Goal: Task Accomplishment & Management: Manage account settings

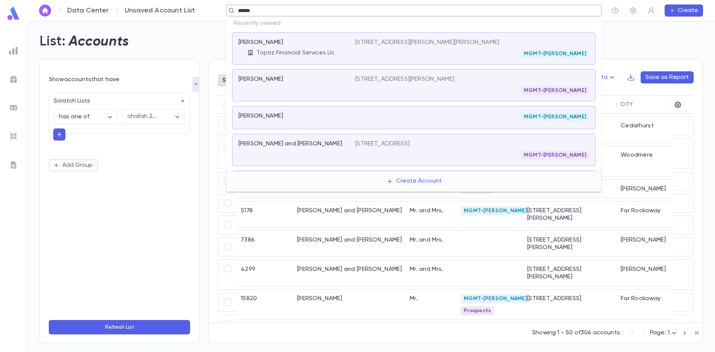
type input "*******"
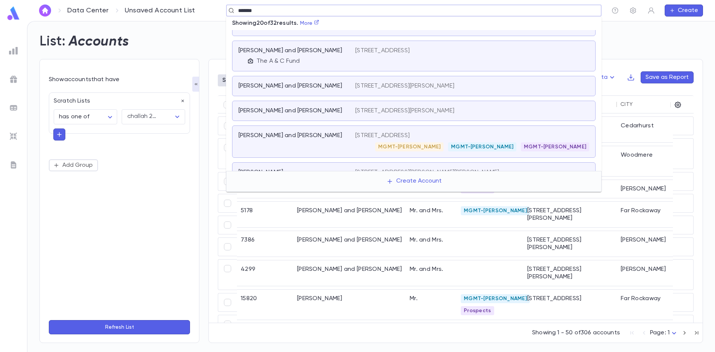
scroll to position [376, 0]
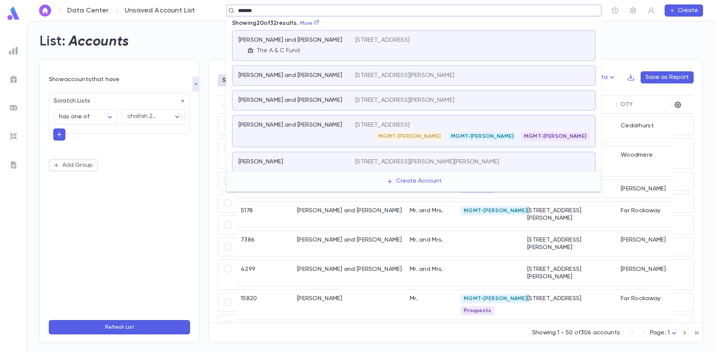
click at [393, 125] on p "[STREET_ADDRESS]" at bounding box center [382, 125] width 54 height 8
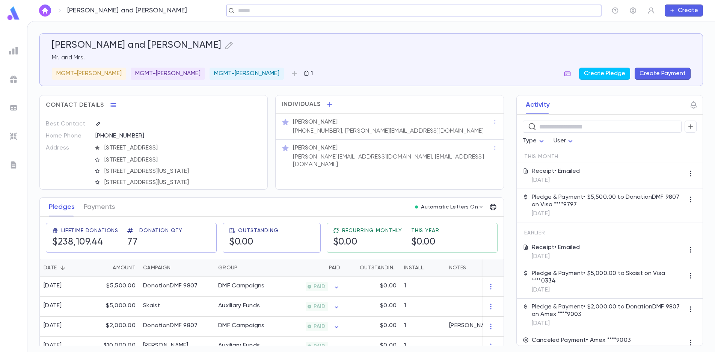
click at [570, 73] on icon "button" at bounding box center [568, 73] width 6 height 5
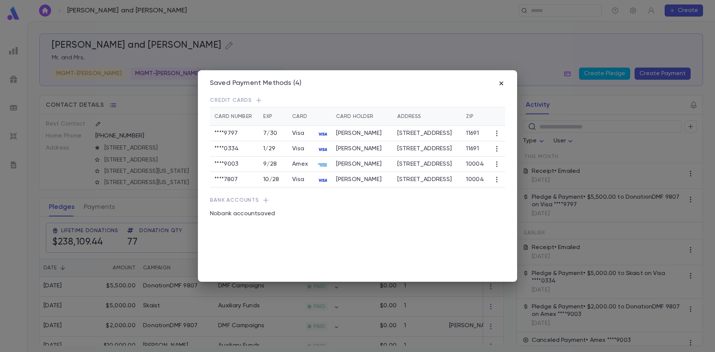
click at [500, 85] on icon "button" at bounding box center [502, 84] width 8 height 8
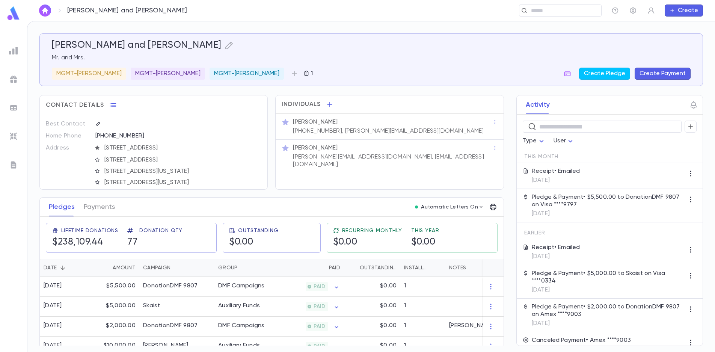
click at [12, 49] on img at bounding box center [13, 50] width 9 height 9
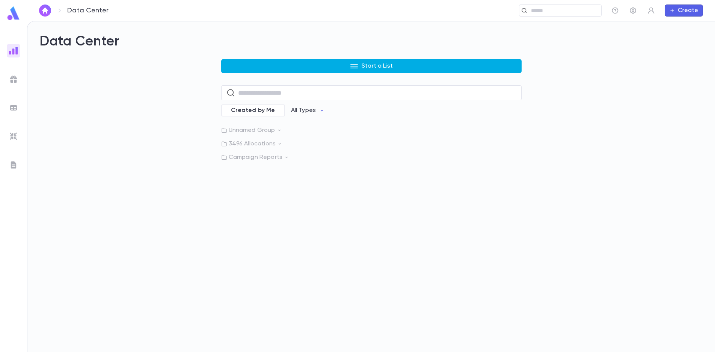
click at [299, 66] on button "Start a List" at bounding box center [371, 66] width 301 height 14
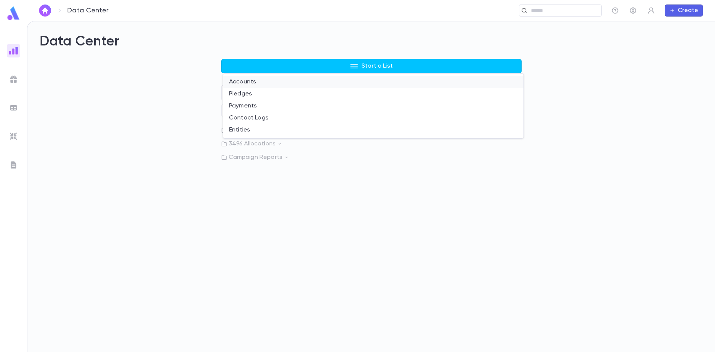
click at [268, 80] on li "Accounts" at bounding box center [373, 82] width 301 height 12
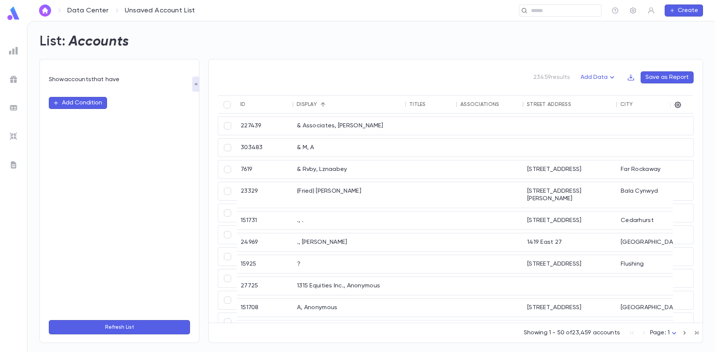
click at [80, 102] on button "Add Condition" at bounding box center [78, 103] width 58 height 12
type input "****"
click at [77, 115] on li "Scratch Lists" at bounding box center [119, 118] width 141 height 12
click at [132, 117] on input "text" at bounding box center [147, 117] width 45 height 14
click at [144, 149] on li "challah 2025" at bounding box center [153, 148] width 63 height 14
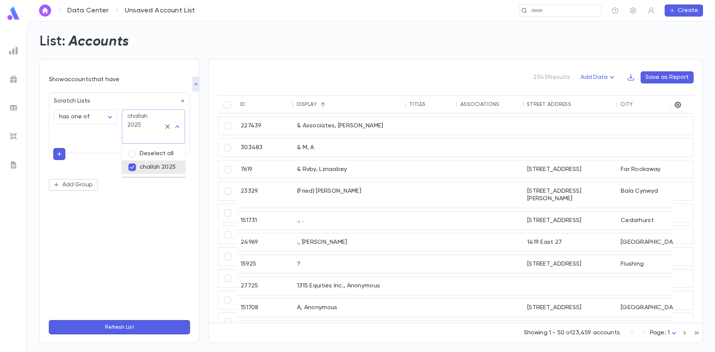
click at [114, 330] on button "Refresh List" at bounding box center [119, 327] width 141 height 14
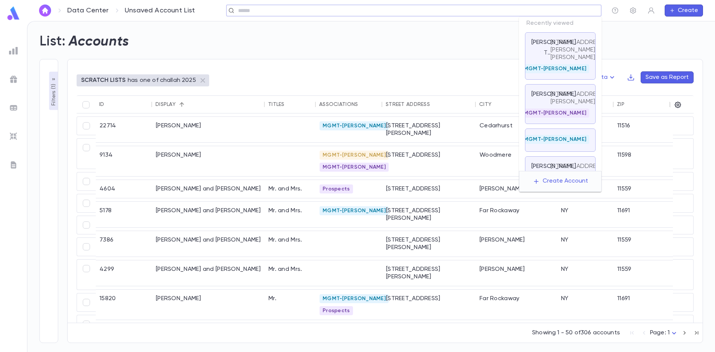
click at [550, 13] on input "text" at bounding box center [411, 10] width 351 height 7
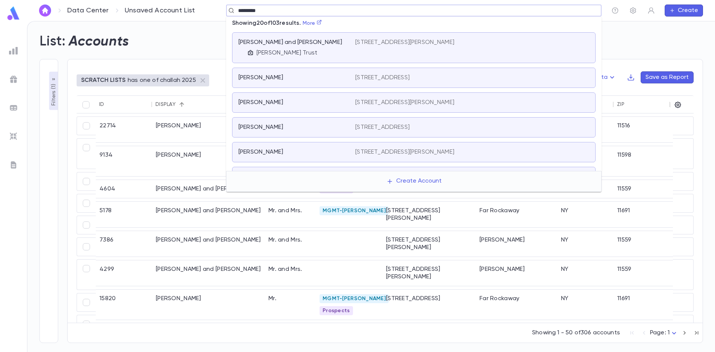
type input "*********"
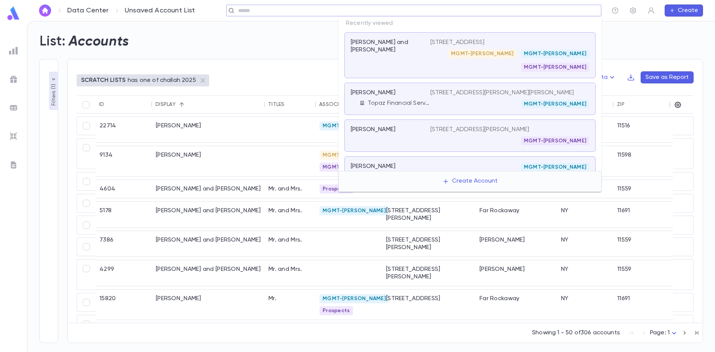
click at [560, 12] on input "text" at bounding box center [411, 10] width 351 height 7
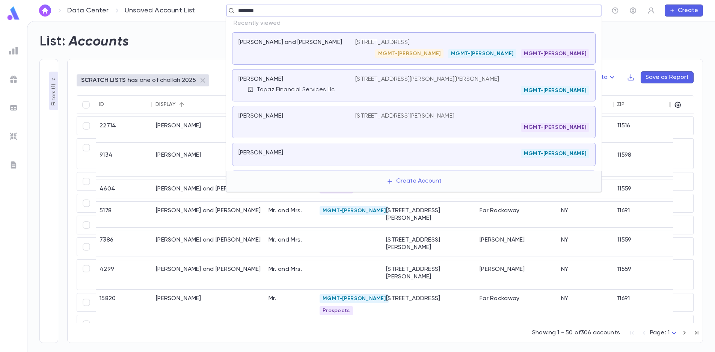
type input "*********"
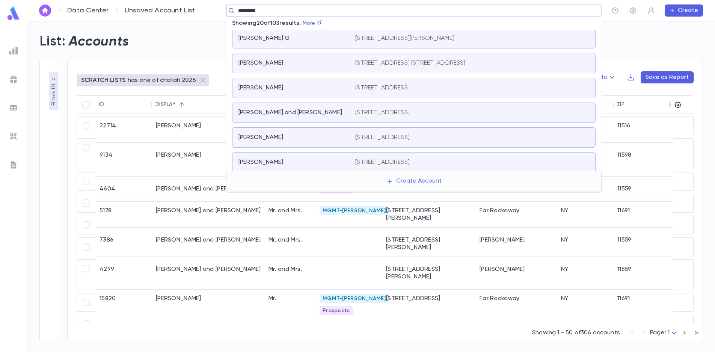
scroll to position [301, 0]
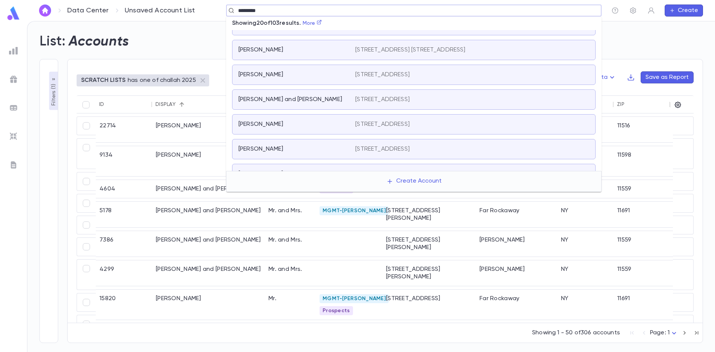
click at [369, 120] on div "Goldstein, Avrohom 156 Beach Ninth St, Apt 7D, Far Rockaway NY 11691" at bounding box center [414, 124] width 364 height 20
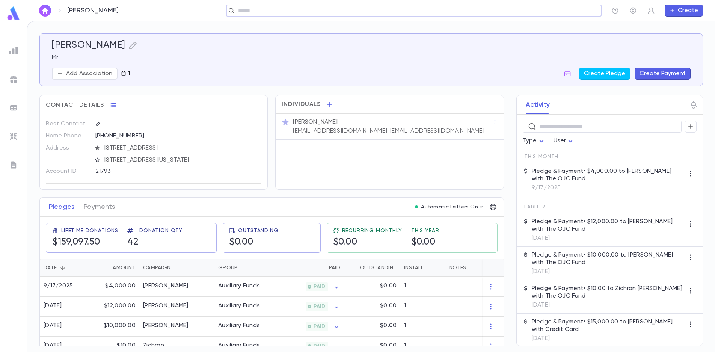
click at [123, 74] on icon "button" at bounding box center [124, 73] width 6 height 6
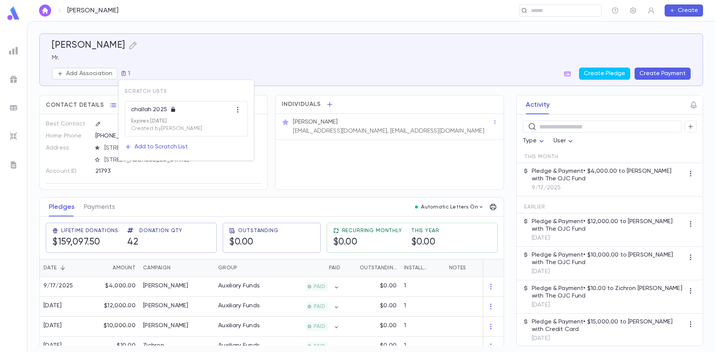
click at [176, 66] on div at bounding box center [357, 176] width 715 height 352
click at [124, 73] on icon "button" at bounding box center [124, 73] width 6 height 6
click at [146, 113] on p "challah 2025" at bounding box center [150, 110] width 39 height 8
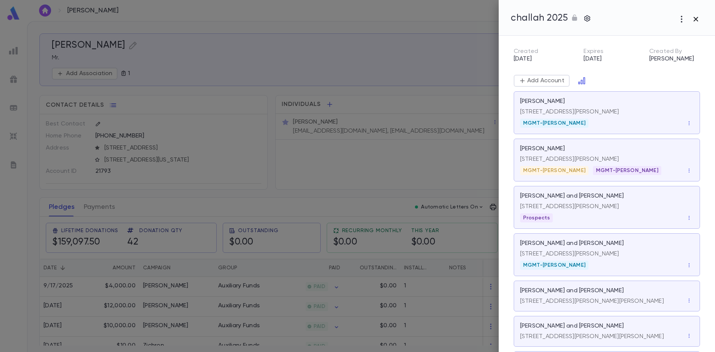
click at [696, 18] on icon "button" at bounding box center [696, 19] width 5 height 5
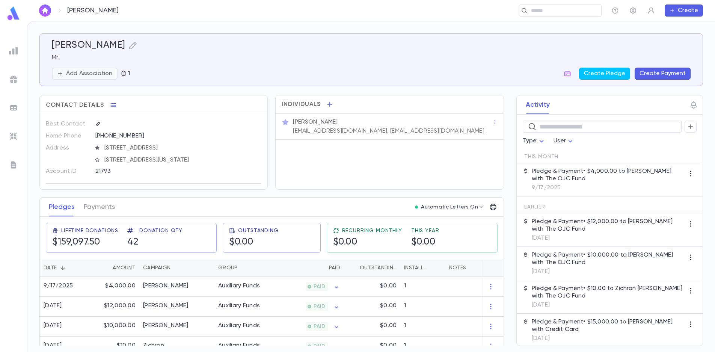
click at [77, 72] on p "Add Association" at bounding box center [89, 74] width 46 height 8
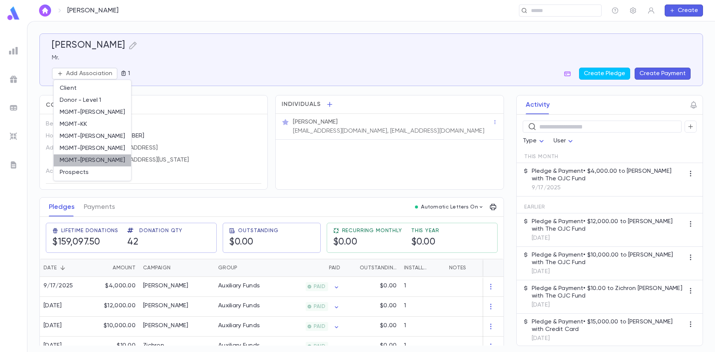
click at [95, 158] on li "MGMT-[PERSON_NAME]" at bounding box center [92, 160] width 77 height 12
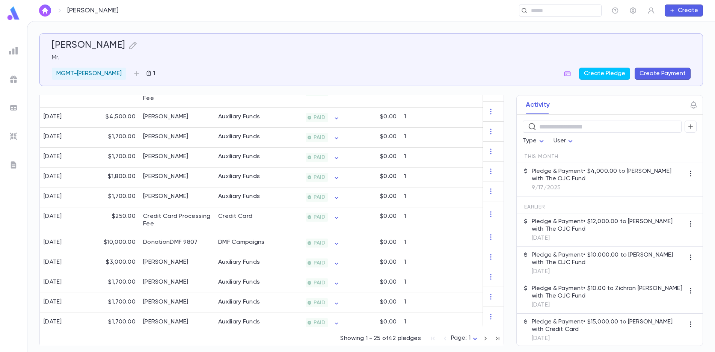
scroll to position [464, 0]
click at [482, 339] on icon "button" at bounding box center [486, 337] width 8 height 9
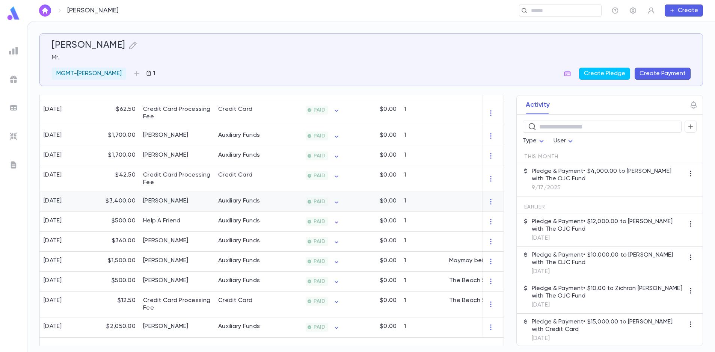
scroll to position [311, 0]
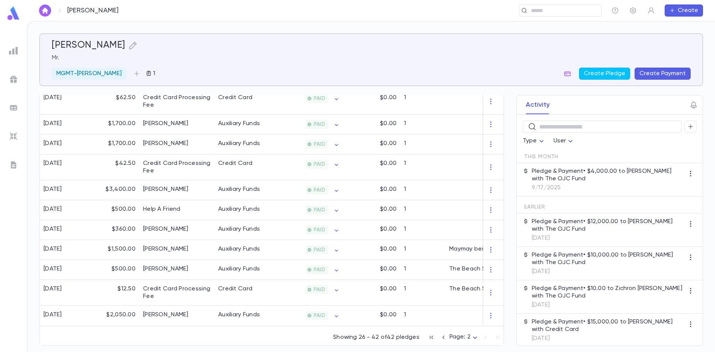
click at [443, 338] on icon "button" at bounding box center [444, 337] width 2 height 4
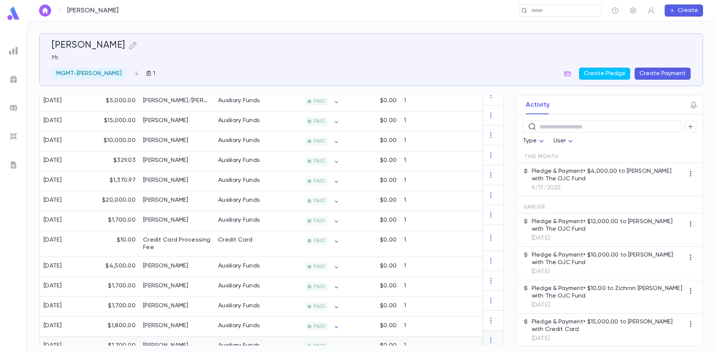
click at [427, 338] on div "1" at bounding box center [422, 347] width 45 height 20
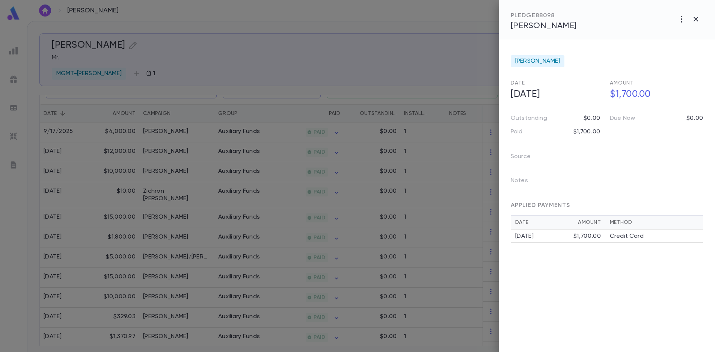
scroll to position [48, 0]
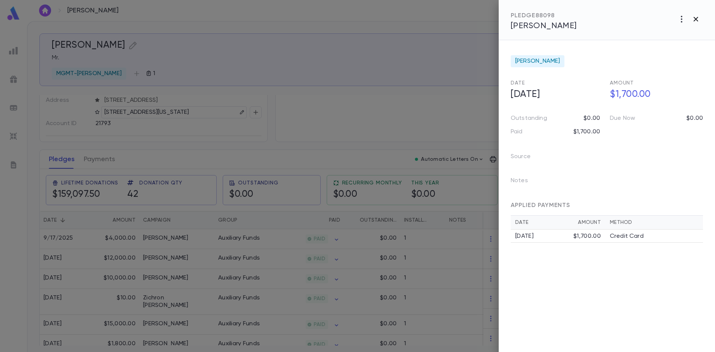
click at [698, 20] on icon "button" at bounding box center [696, 19] width 9 height 9
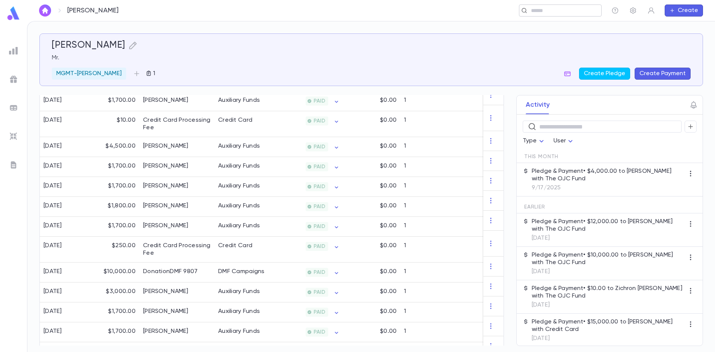
click at [556, 9] on input "text" at bounding box center [558, 10] width 58 height 7
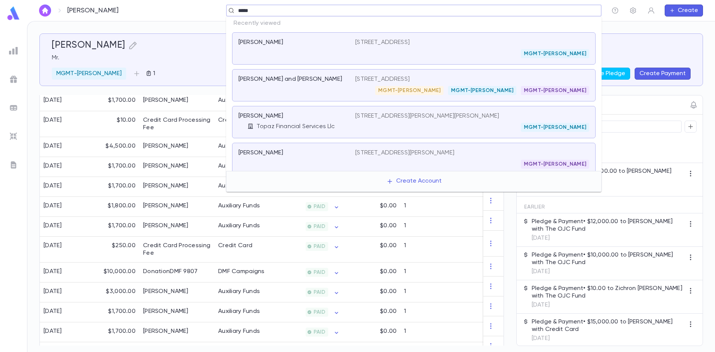
type input "******"
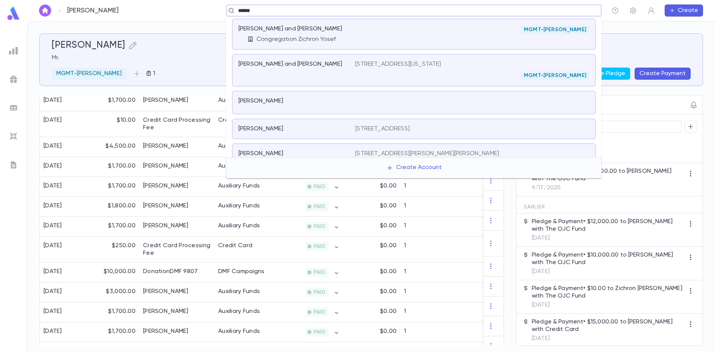
click at [349, 71] on div "[PERSON_NAME] and [PERSON_NAME]" at bounding box center [297, 70] width 117 height 20
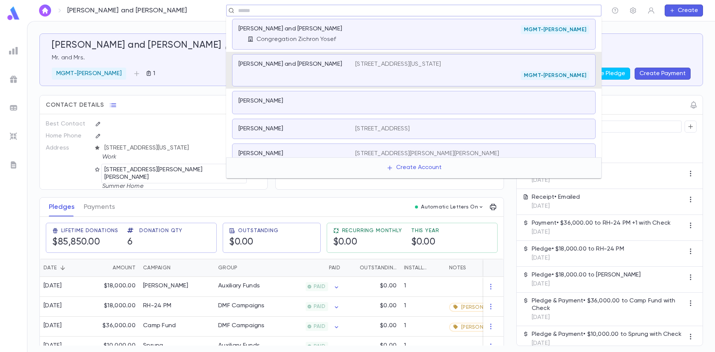
click at [280, 10] on input "text" at bounding box center [411, 10] width 351 height 7
type input "*********"
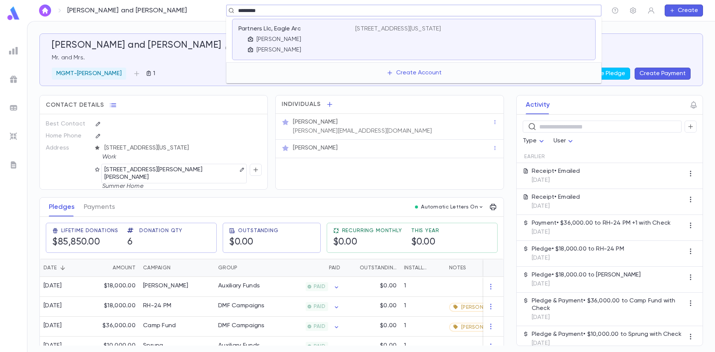
click at [346, 32] on div "Partners Llc, Eagle Arc" at bounding box center [293, 29] width 108 height 8
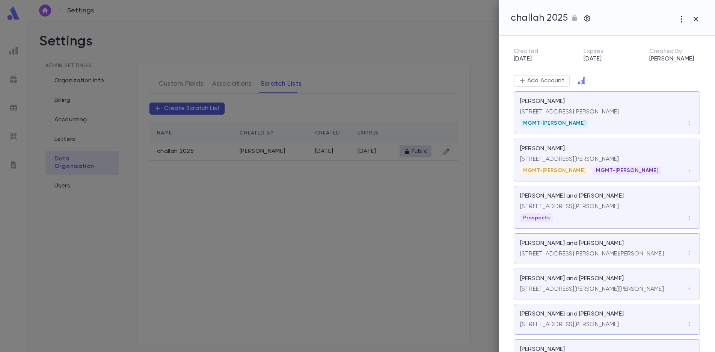
click at [278, 183] on div at bounding box center [357, 176] width 715 height 352
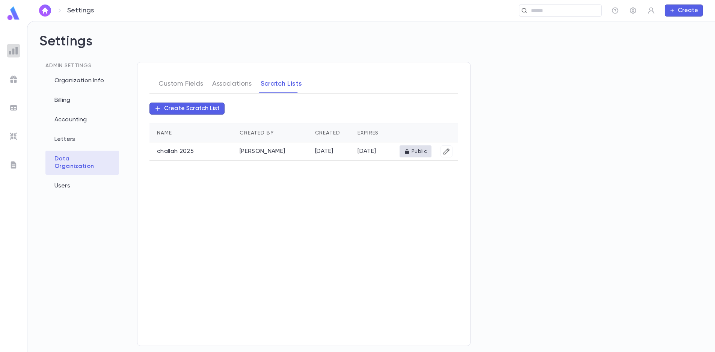
click at [14, 54] on img at bounding box center [13, 50] width 9 height 9
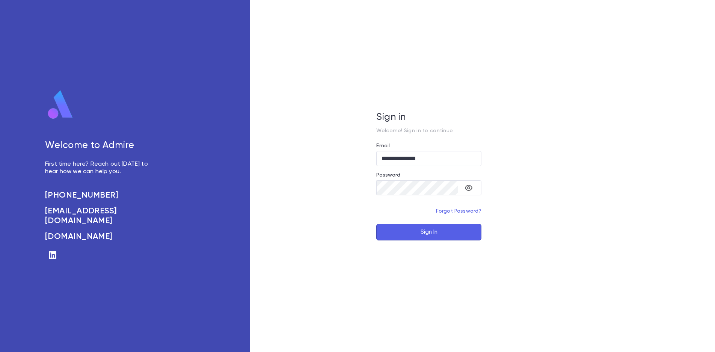
click at [420, 232] on button "Sign In" at bounding box center [428, 232] width 105 height 17
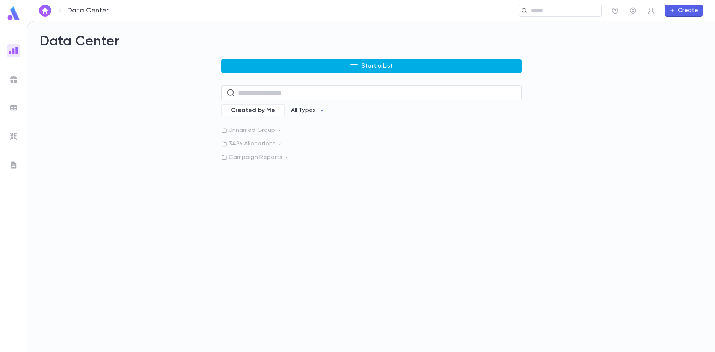
click at [350, 65] on icon "button" at bounding box center [354, 66] width 9 height 9
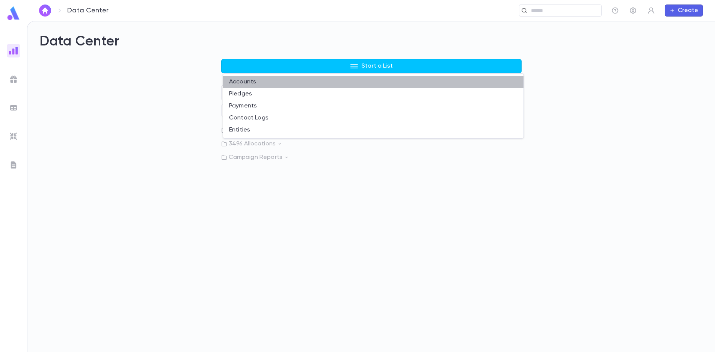
click at [306, 81] on li "Accounts" at bounding box center [373, 82] width 301 height 12
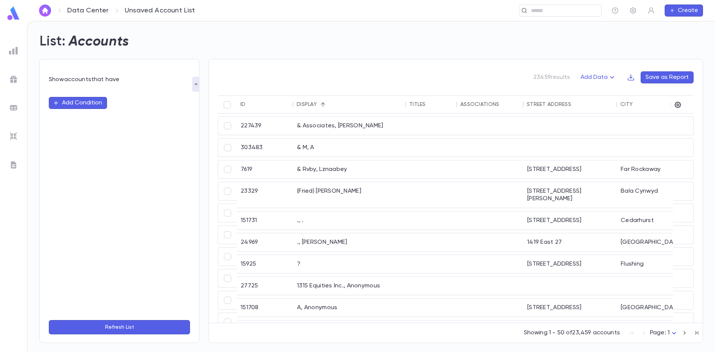
click at [60, 100] on button "Add Condition" at bounding box center [78, 103] width 58 height 12
type input "*"
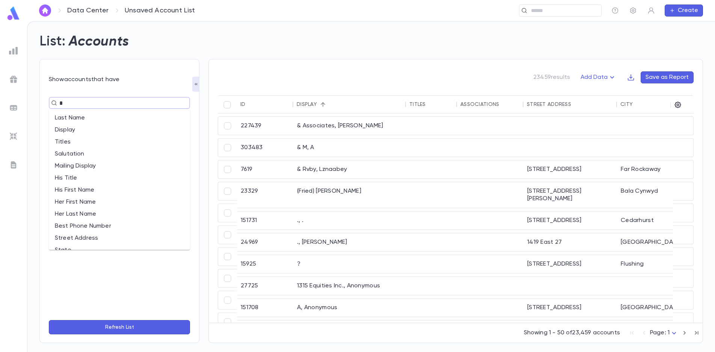
type input "**"
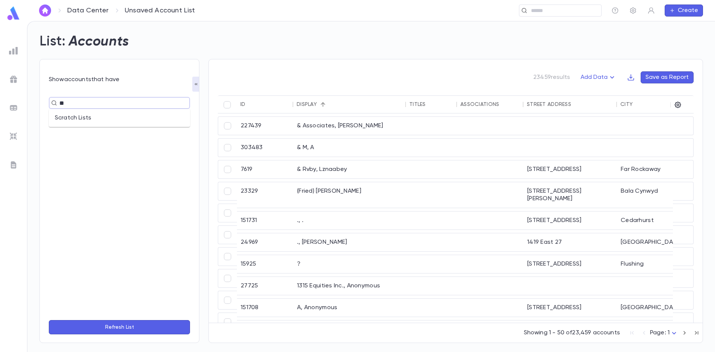
click at [91, 117] on li "Scratch Lists" at bounding box center [119, 118] width 141 height 12
click at [153, 113] on input "text" at bounding box center [147, 117] width 45 height 14
click at [156, 145] on li "challah 2025" at bounding box center [153, 148] width 63 height 14
click at [127, 329] on button "Refresh List" at bounding box center [119, 327] width 141 height 14
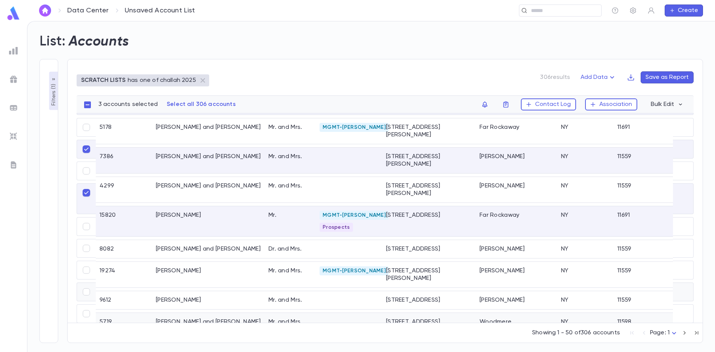
scroll to position [75, 0]
click at [506, 104] on icon "button" at bounding box center [506, 105] width 8 height 8
click at [532, 134] on button "Create Scratch List" at bounding box center [555, 134] width 103 height 12
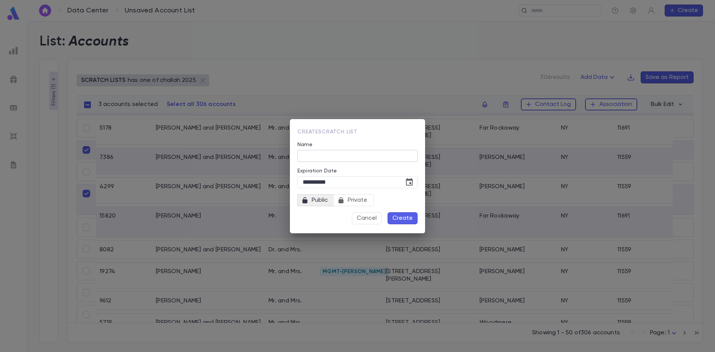
click at [365, 156] on input "Name" at bounding box center [358, 156] width 120 height 12
type input "****"
click at [410, 222] on button "Create" at bounding box center [403, 218] width 30 height 12
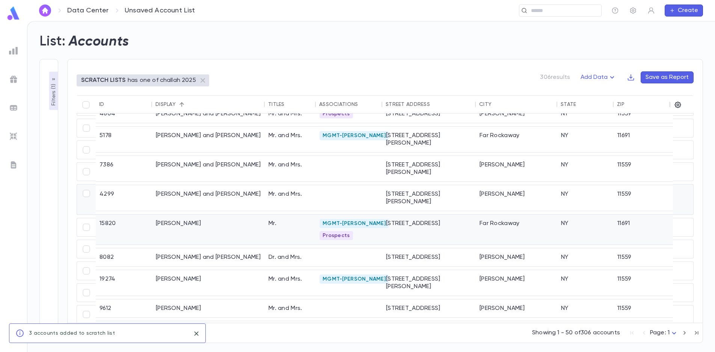
scroll to position [0, 0]
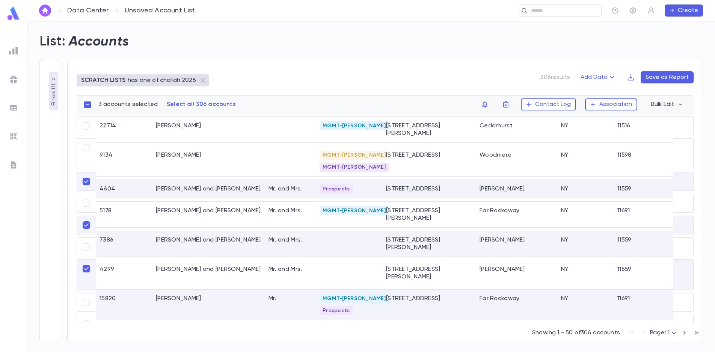
click at [509, 107] on icon "button" at bounding box center [506, 105] width 8 height 8
click at [510, 118] on li "poss" at bounding box center [555, 119] width 103 height 12
click at [673, 105] on button "Bulk Edit" at bounding box center [666, 104] width 41 height 12
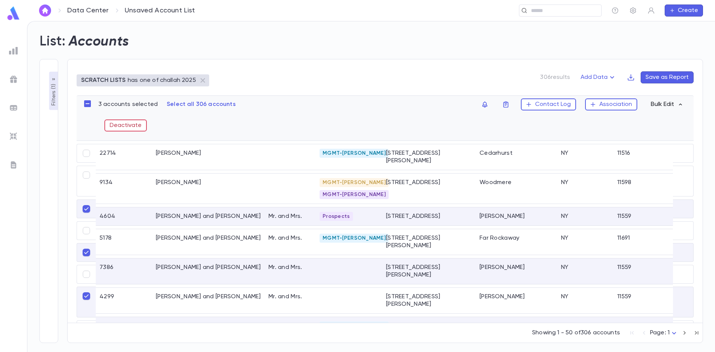
click at [673, 105] on button "Bulk Edit" at bounding box center [666, 104] width 41 height 12
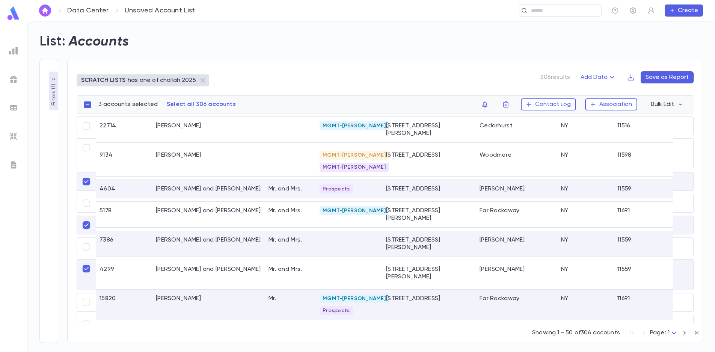
click at [136, 81] on p "has one of challah 2025" at bounding box center [162, 81] width 68 height 8
click at [17, 57] on div at bounding box center [14, 51] width 14 height 14
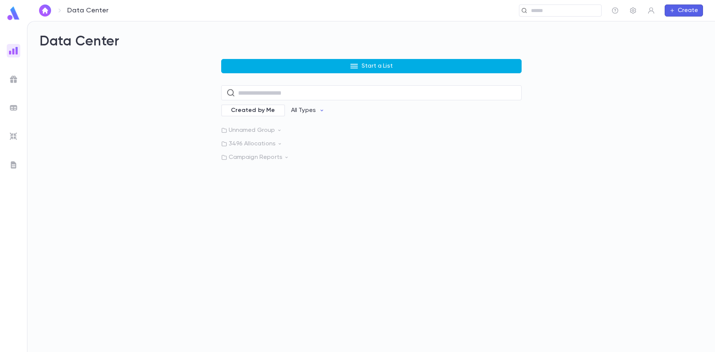
click at [410, 66] on button "Start a List" at bounding box center [371, 66] width 301 height 14
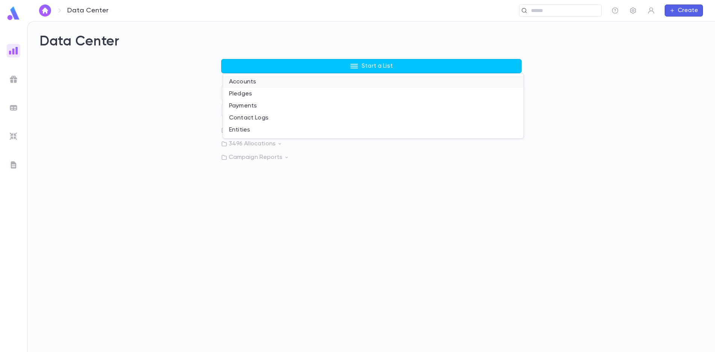
click at [284, 81] on li "Accounts" at bounding box center [373, 82] width 301 height 12
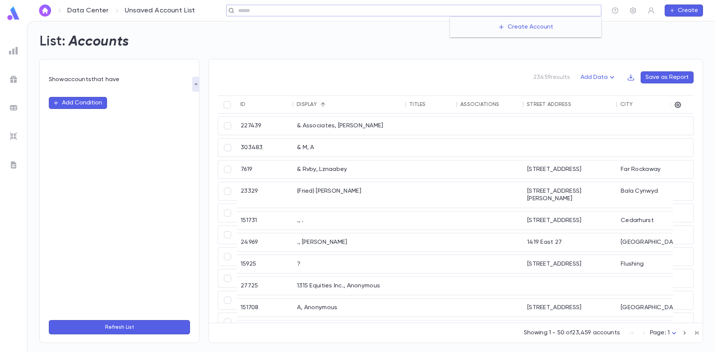
click at [559, 12] on input "text" at bounding box center [417, 10] width 363 height 7
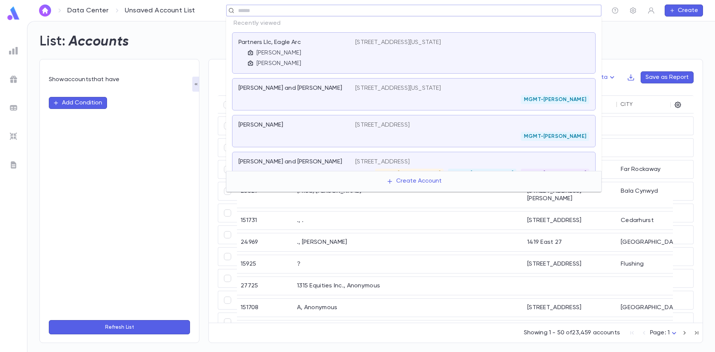
click at [426, 95] on div "MGMT-[PERSON_NAME]" at bounding box center [472, 99] width 234 height 9
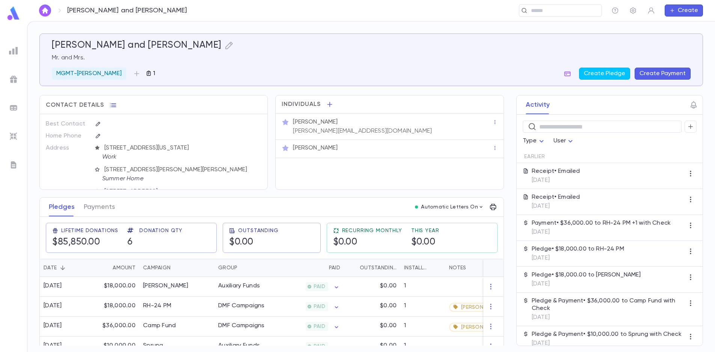
click at [147, 73] on icon "button" at bounding box center [149, 73] width 4 height 5
click at [157, 118] on p "Expires: [DATE]" at bounding box center [193, 121] width 110 height 6
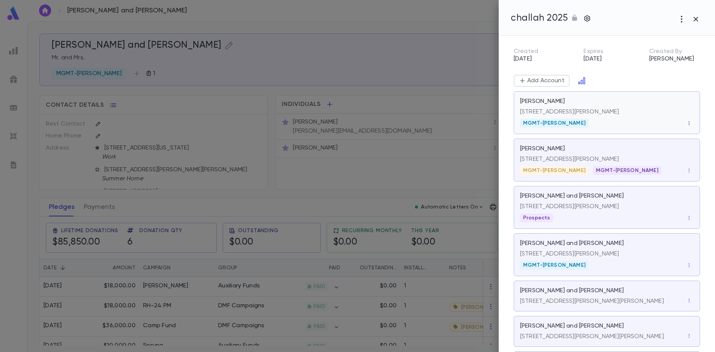
click at [687, 122] on icon "button" at bounding box center [689, 123] width 5 height 5
click at [687, 122] on div at bounding box center [357, 176] width 715 height 352
click at [689, 219] on icon "button" at bounding box center [689, 218] width 1 height 4
click at [686, 231] on li "Remove" at bounding box center [693, 231] width 35 height 12
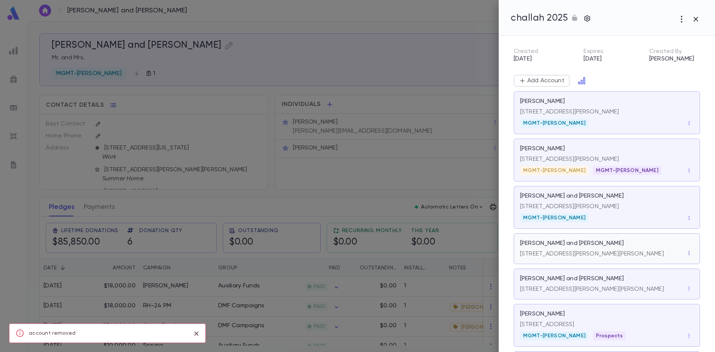
click at [687, 254] on icon "button" at bounding box center [689, 253] width 5 height 5
click at [686, 267] on li "Remove" at bounding box center [693, 266] width 35 height 12
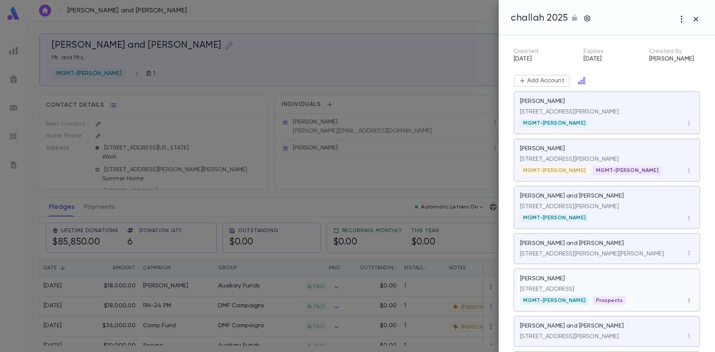
click at [689, 301] on icon "button" at bounding box center [689, 301] width 1 height 4
click at [684, 312] on li "Remove" at bounding box center [693, 314] width 35 height 12
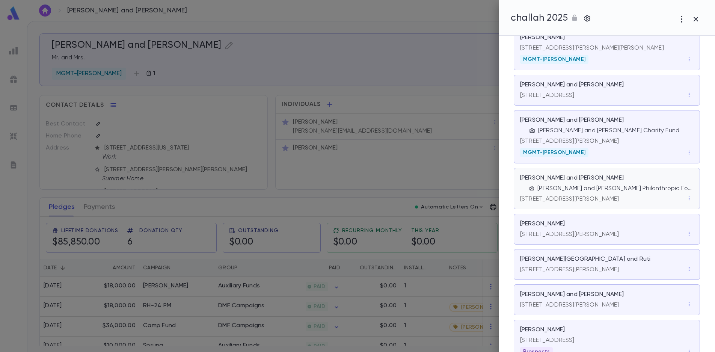
scroll to position [451, 0]
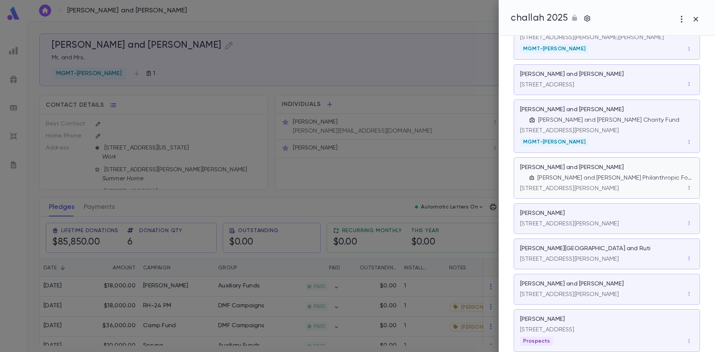
click at [689, 192] on button "button" at bounding box center [689, 187] width 9 height 9
click at [687, 219] on li "Remove" at bounding box center [693, 222] width 35 height 12
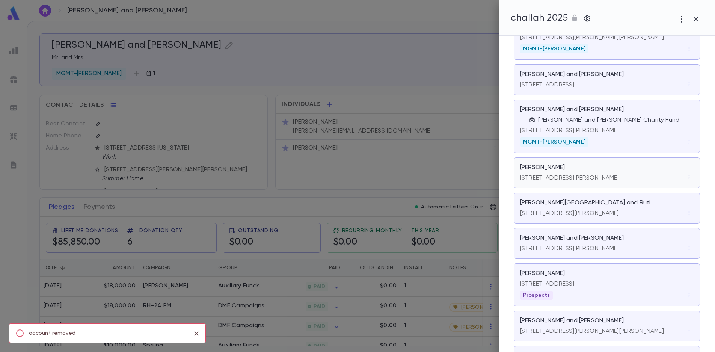
click at [687, 180] on icon "button" at bounding box center [689, 177] width 5 height 5
click at [687, 213] on li "Remove" at bounding box center [693, 211] width 35 height 12
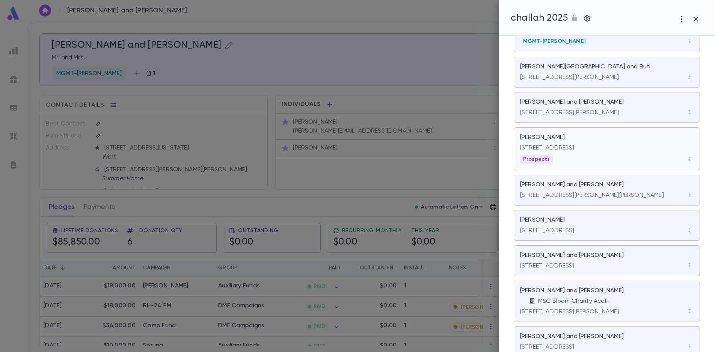
scroll to position [563, 0]
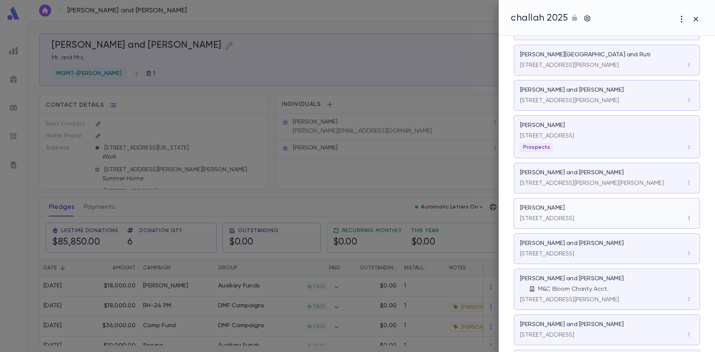
click at [689, 220] on icon "button" at bounding box center [689, 218] width 1 height 4
click at [687, 254] on li "Remove" at bounding box center [693, 252] width 35 height 12
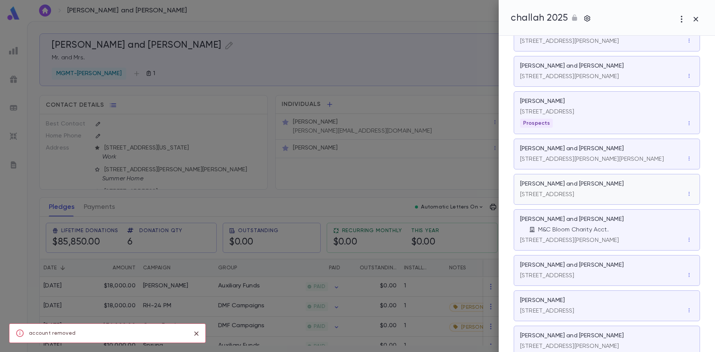
scroll to position [601, 0]
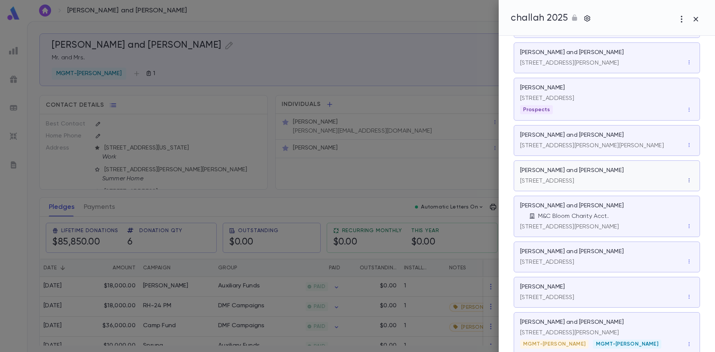
click at [685, 185] on button "button" at bounding box center [689, 180] width 9 height 9
click at [685, 211] on li "Remove" at bounding box center [693, 214] width 35 height 12
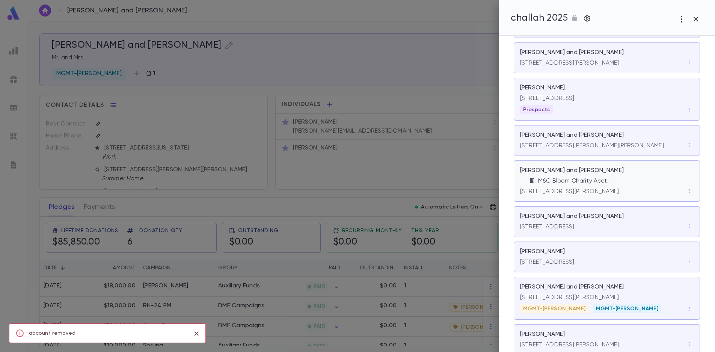
click at [689, 193] on icon "button" at bounding box center [689, 191] width 1 height 4
click at [688, 226] on li "Remove" at bounding box center [693, 225] width 35 height 12
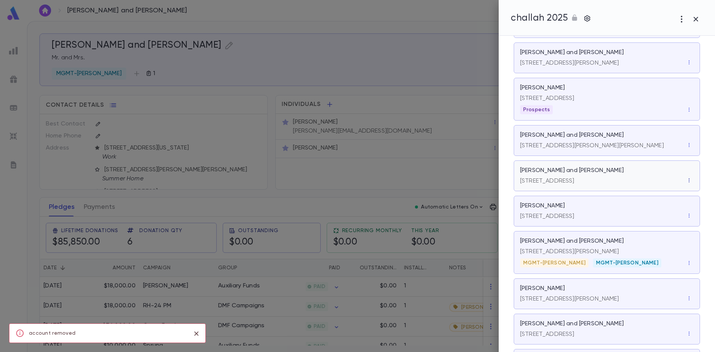
click at [689, 182] on icon "button" at bounding box center [689, 180] width 1 height 4
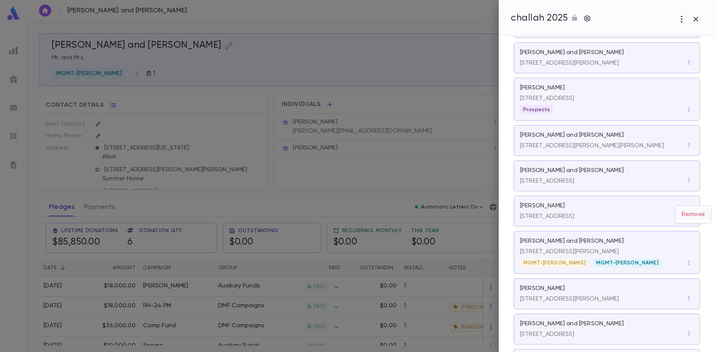
click at [689, 216] on li "Remove" at bounding box center [693, 214] width 35 height 12
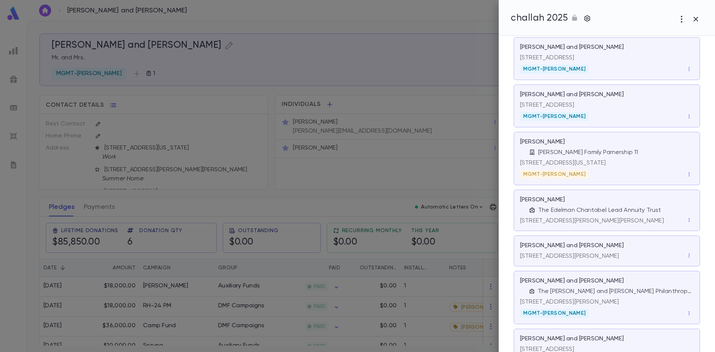
scroll to position [1277, 0]
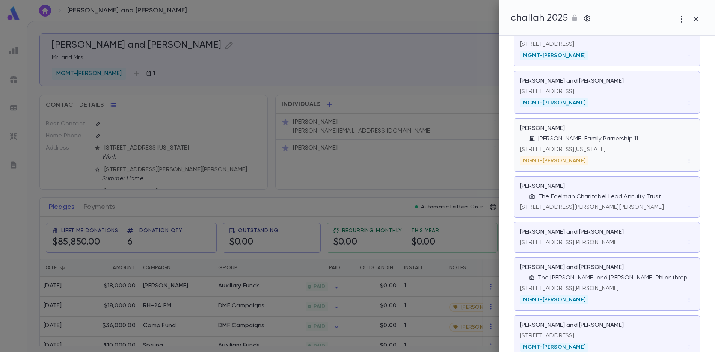
click at [687, 163] on icon "button" at bounding box center [689, 160] width 5 height 5
click at [686, 196] on li "Remove" at bounding box center [693, 195] width 35 height 12
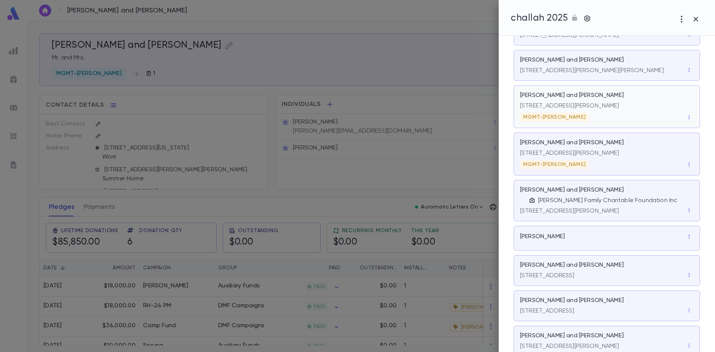
scroll to position [2029, 0]
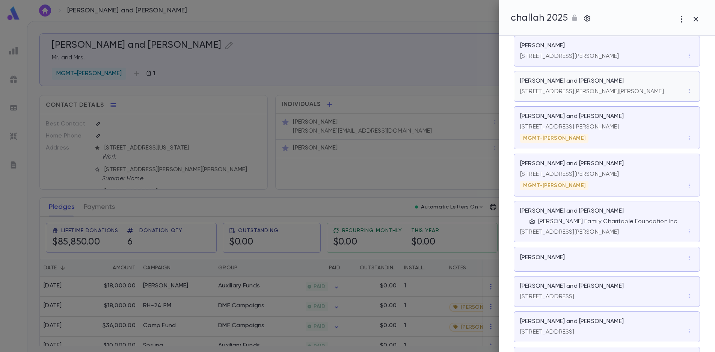
click at [687, 94] on icon "button" at bounding box center [689, 90] width 5 height 5
click at [691, 128] on li "Remove" at bounding box center [693, 125] width 35 height 12
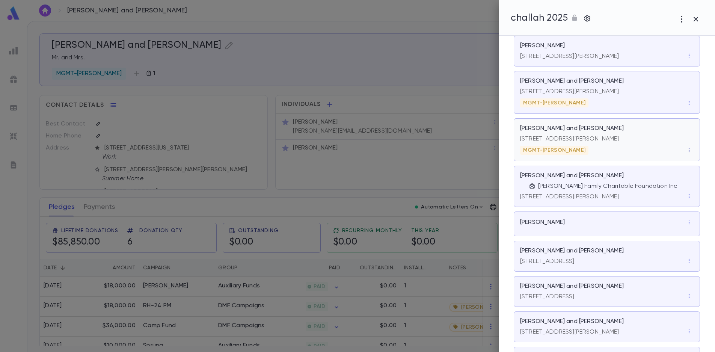
click at [687, 153] on icon "button" at bounding box center [689, 150] width 5 height 5
click at [689, 185] on li "Remove" at bounding box center [693, 184] width 35 height 12
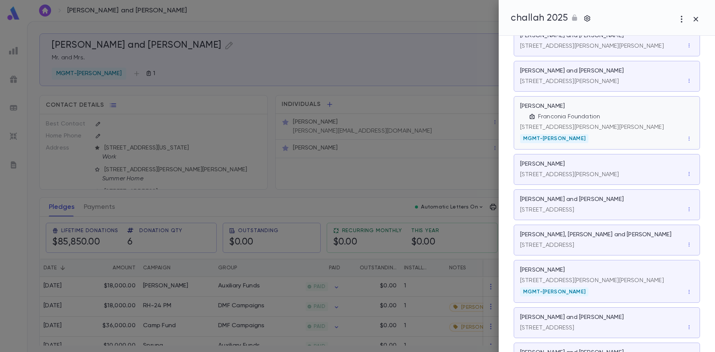
scroll to position [225, 0]
